Goal: Information Seeking & Learning: Find specific fact

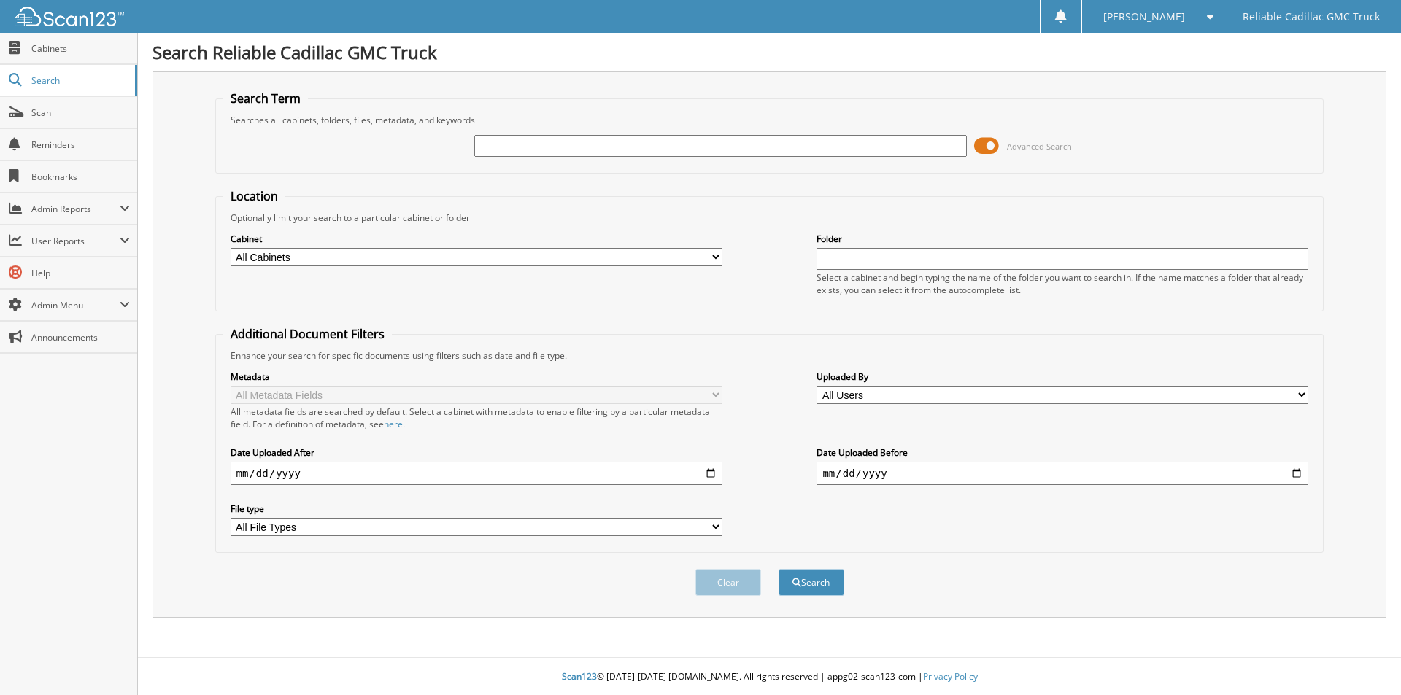
drag, startPoint x: 491, startPoint y: 151, endPoint x: 481, endPoint y: 120, distance: 32.8
click at [491, 151] on input "text" at bounding box center [720, 146] width 492 height 22
type input "L1274401"
click at [778, 569] on button "Search" at bounding box center [811, 582] width 66 height 27
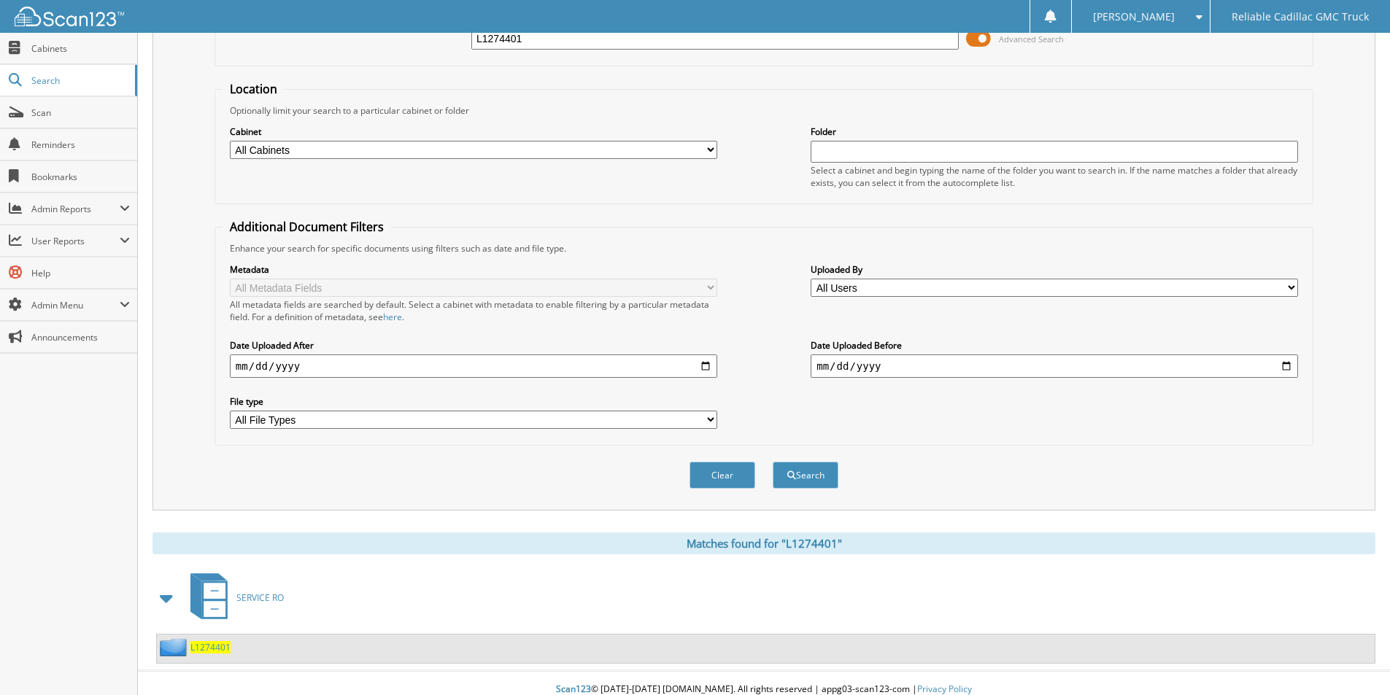
scroll to position [120, 0]
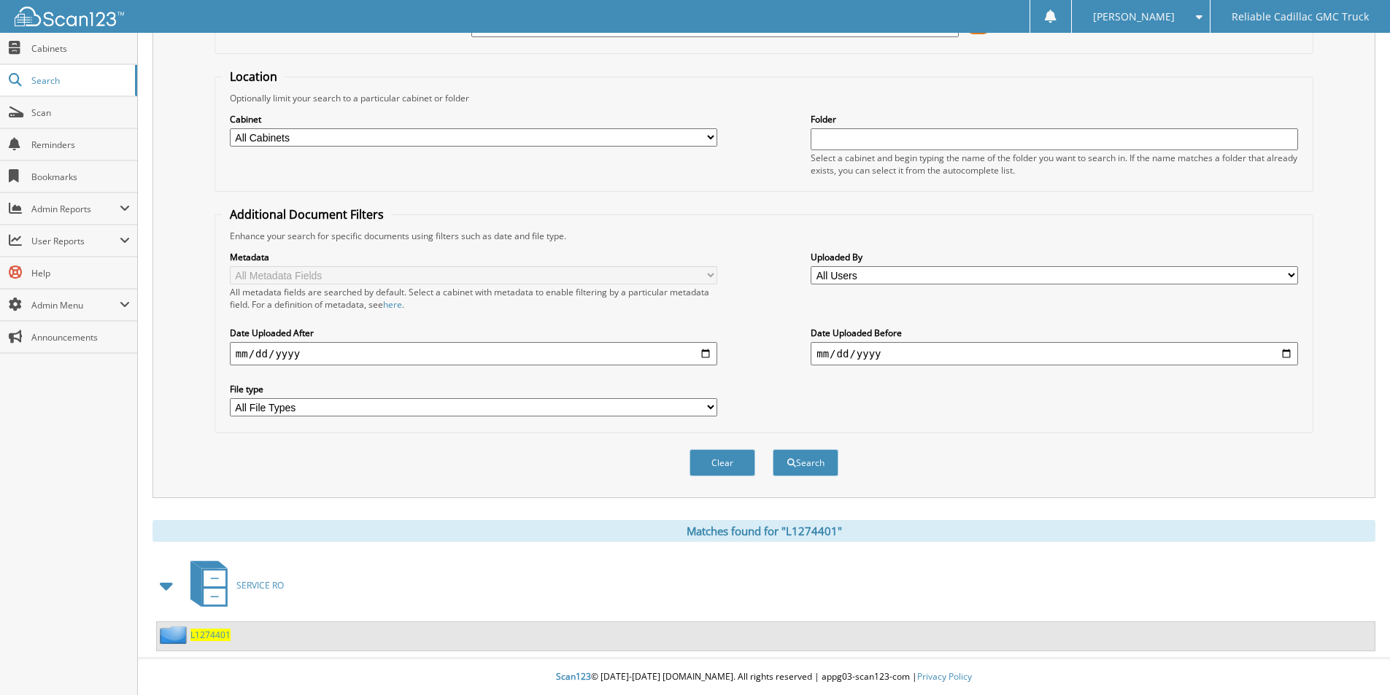
click at [206, 635] on span "L1274401" at bounding box center [210, 635] width 40 height 12
